Goal: Task Accomplishment & Management: Use online tool/utility

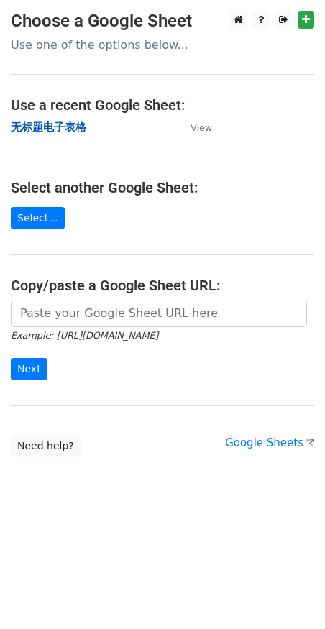
click at [68, 124] on strong "无标题电子表格" at bounding box center [48, 127] width 75 height 13
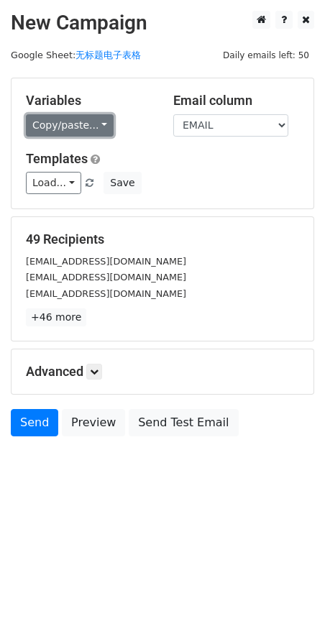
click at [81, 116] on link "Copy/paste..." at bounding box center [70, 125] width 88 height 22
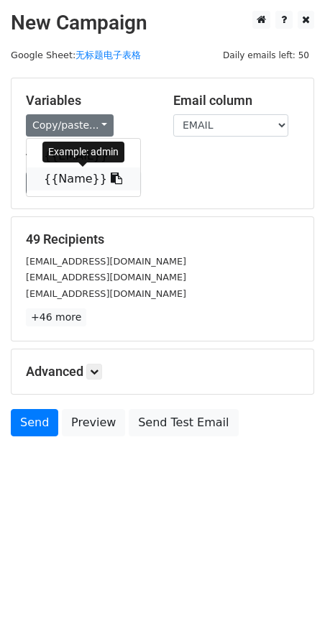
click at [81, 179] on link "{{Name}}" at bounding box center [84, 179] width 114 height 23
